Goal: Information Seeking & Learning: Learn about a topic

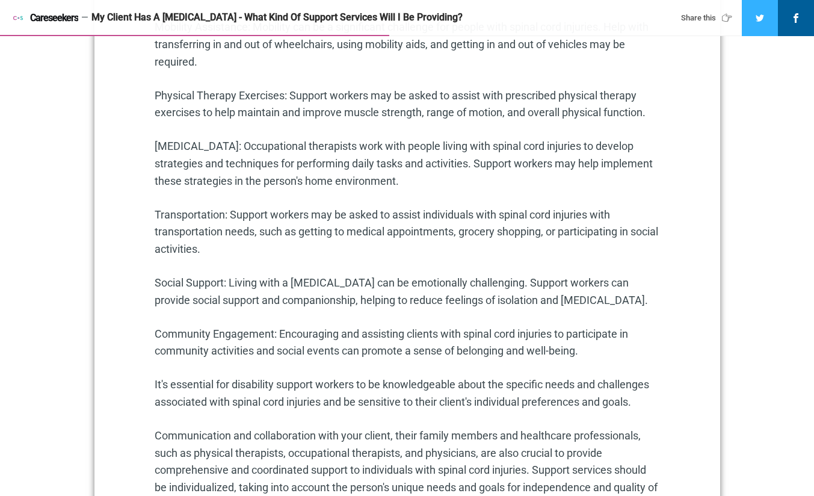
scroll to position [917, 0]
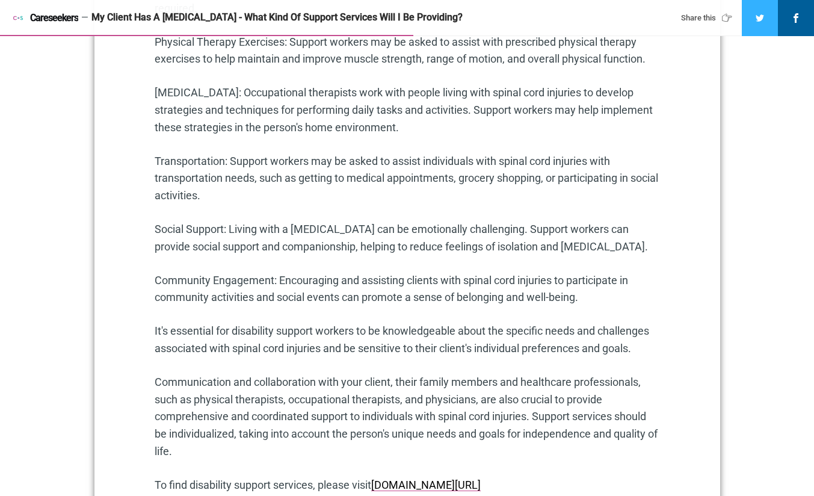
click at [267, 170] on p "Transportation: Support workers may be asked to assist individuals with spinal …" at bounding box center [408, 179] width 506 height 52
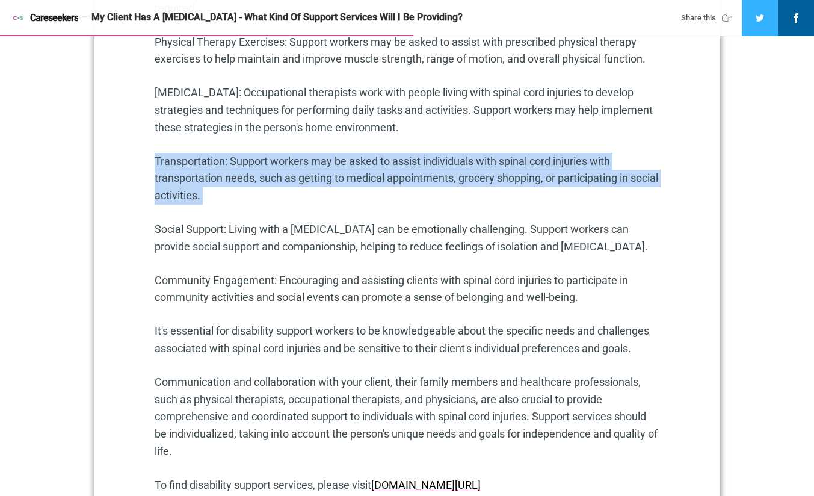
click at [267, 170] on p "Transportation: Support workers may be asked to assist individuals with spinal …" at bounding box center [408, 179] width 506 height 52
click at [208, 174] on p "Transportation: Support workers may be asked to assist individuals with spinal …" at bounding box center [408, 179] width 506 height 52
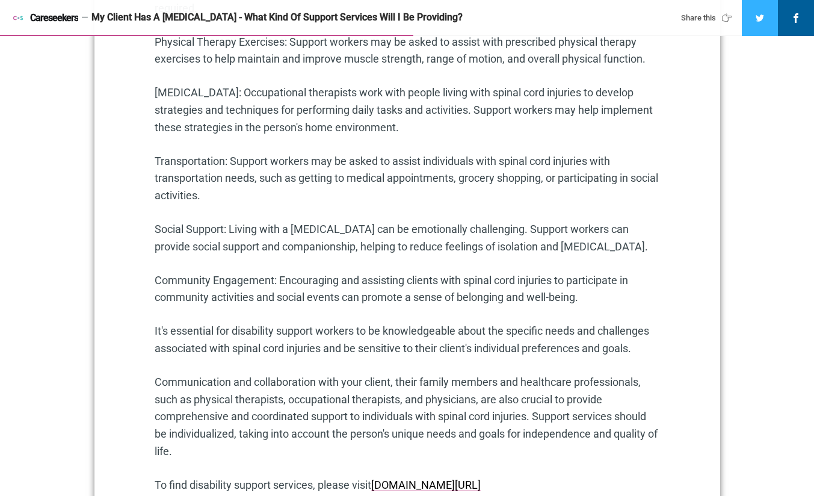
click at [246, 228] on p "Social Support: Living with a [MEDICAL_DATA] can be emotionally challenging. Su…" at bounding box center [408, 238] width 506 height 35
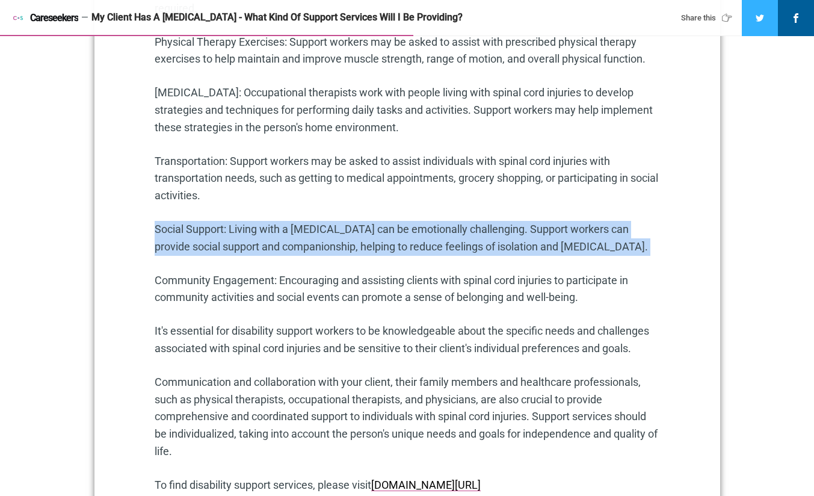
click at [246, 228] on p "Social Support: Living with a [MEDICAL_DATA] can be emotionally challenging. Su…" at bounding box center [408, 238] width 506 height 35
click at [166, 234] on p "Social Support: Living with a [MEDICAL_DATA] can be emotionally challenging. Su…" at bounding box center [408, 238] width 506 height 35
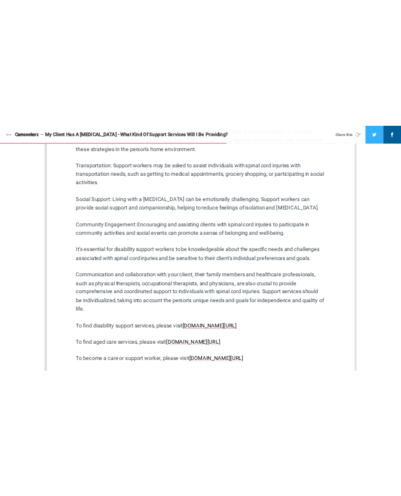
scroll to position [1042, 0]
